Goal: Transaction & Acquisition: Purchase product/service

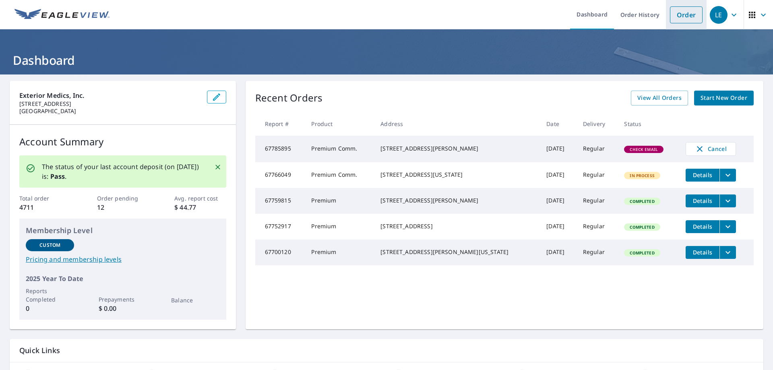
click at [673, 19] on link "Order" at bounding box center [686, 14] width 33 height 17
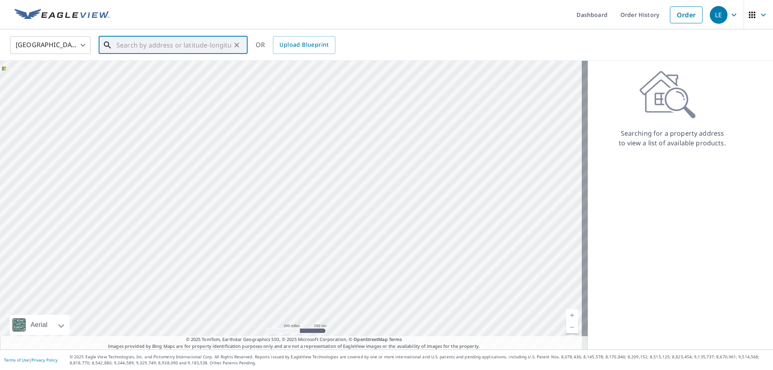
click at [183, 43] on input "text" at bounding box center [173, 45] width 115 height 23
click at [161, 83] on li "[STREET_ADDRESS]" at bounding box center [173, 72] width 149 height 27
type input "[STREET_ADDRESS]"
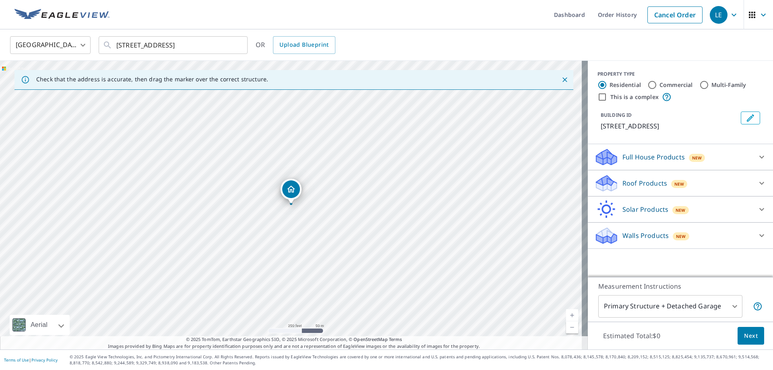
click at [645, 188] on p "Roof Products" at bounding box center [644, 183] width 45 height 10
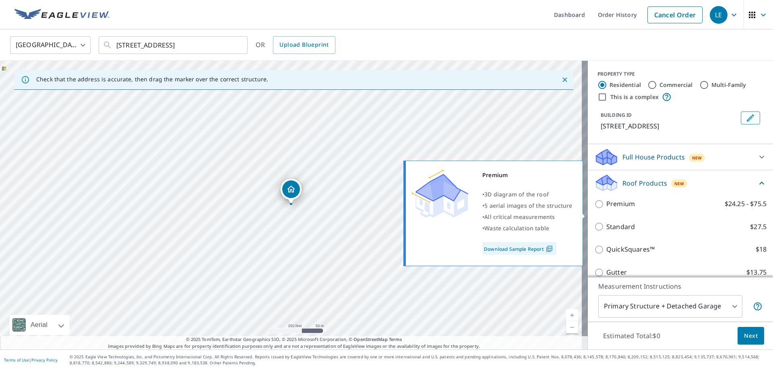
click at [617, 209] on p "Premium" at bounding box center [620, 204] width 29 height 10
click at [594, 209] on input "Premium $24.25 - $75.5" at bounding box center [600, 204] width 12 height 10
checkbox input "true"
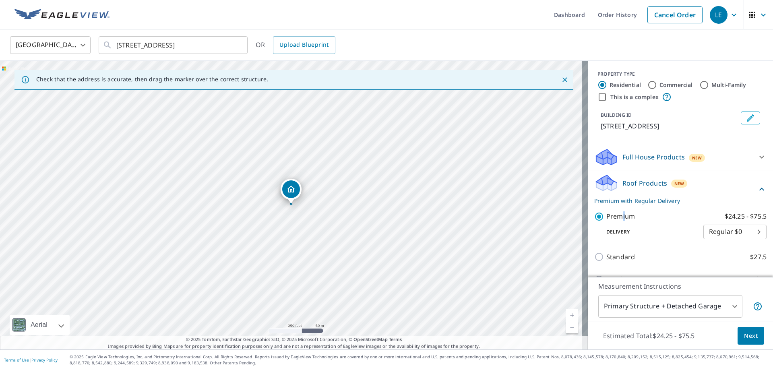
scroll to position [126, 0]
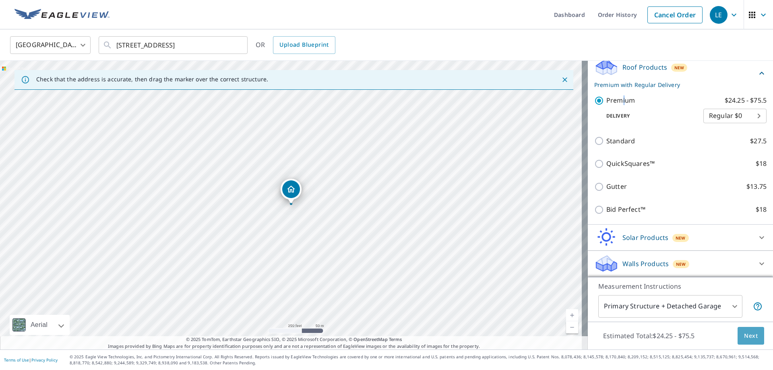
click at [737, 336] on button "Next" at bounding box center [750, 336] width 27 height 18
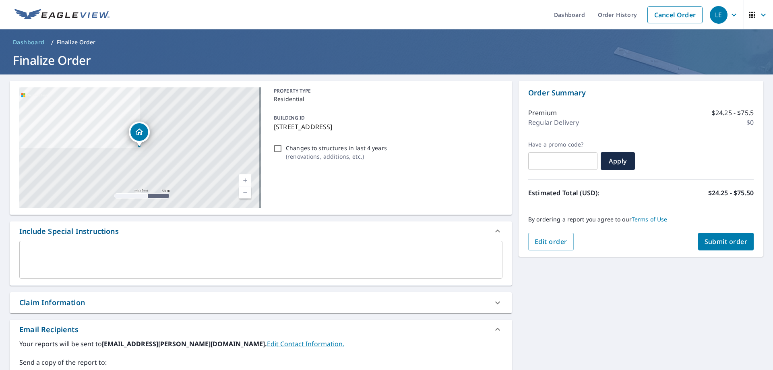
scroll to position [121, 0]
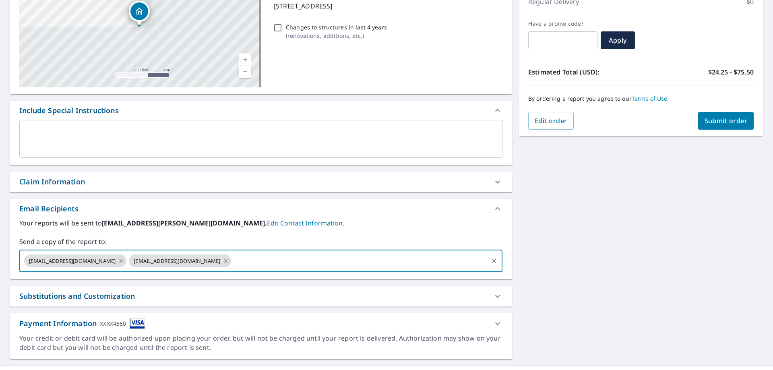
click at [238, 260] on input "text" at bounding box center [359, 260] width 254 height 15
type input "[PERSON_NAME][EMAIL_ADDRESS][PERSON_NAME][DOMAIN_NAME]"
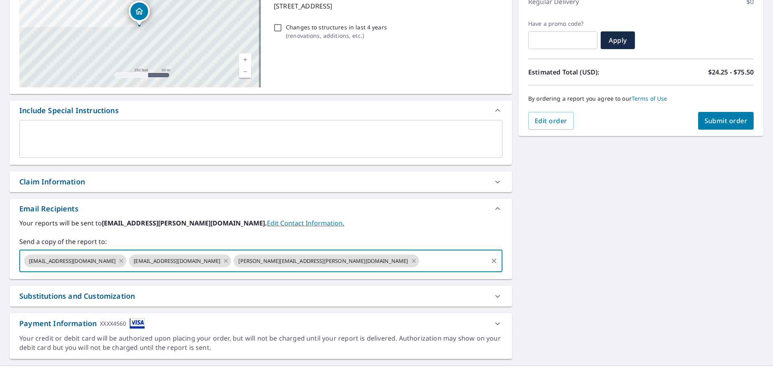
click at [711, 124] on span "Submit order" at bounding box center [725, 120] width 43 height 9
checkbox input "true"
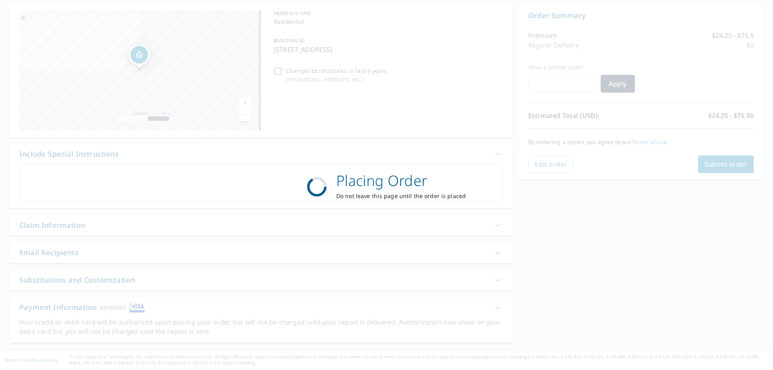
scroll to position [77, 0]
